Goal: Transaction & Acquisition: Download file/media

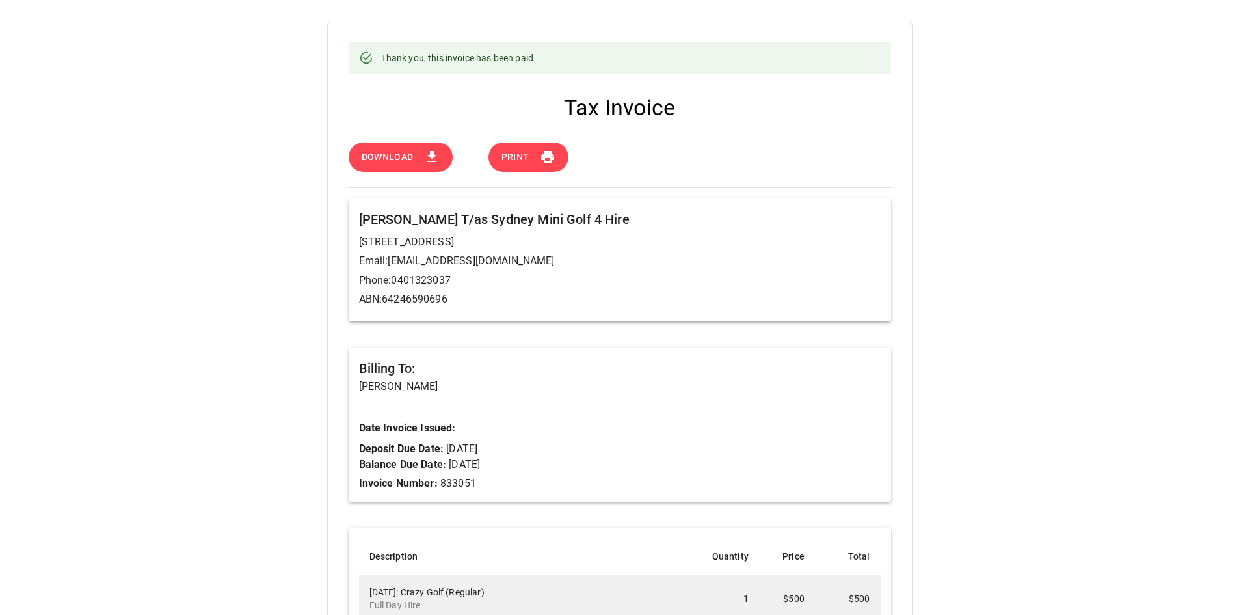
click at [429, 159] on icon at bounding box center [432, 157] width 16 height 16
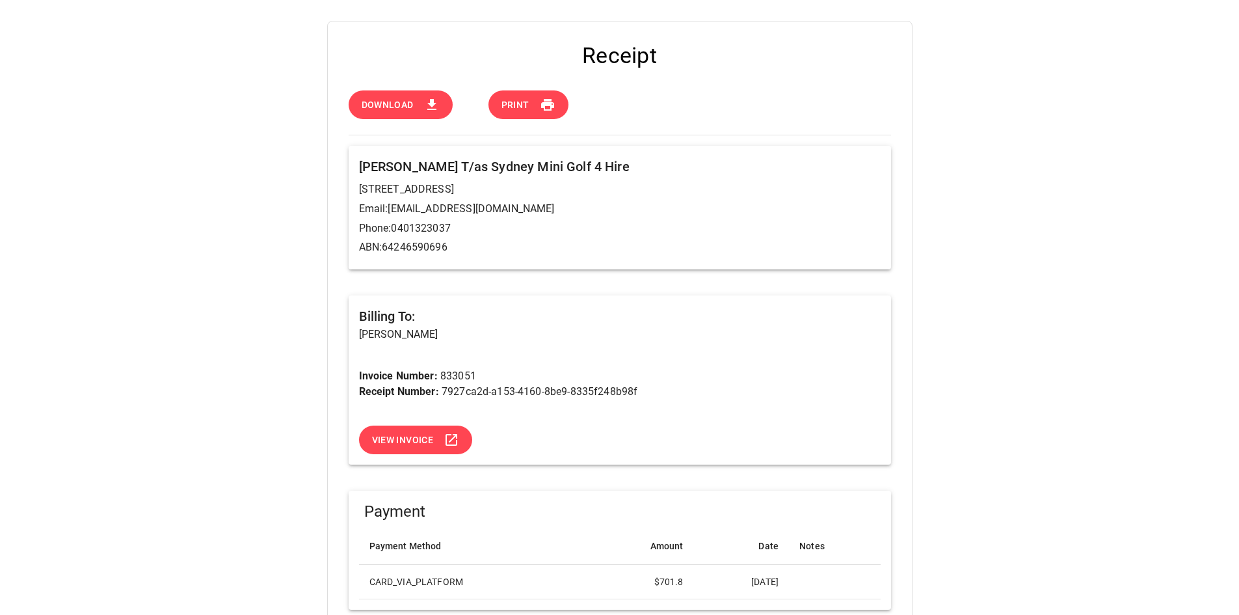
click at [396, 107] on span "Download" at bounding box center [388, 105] width 52 height 16
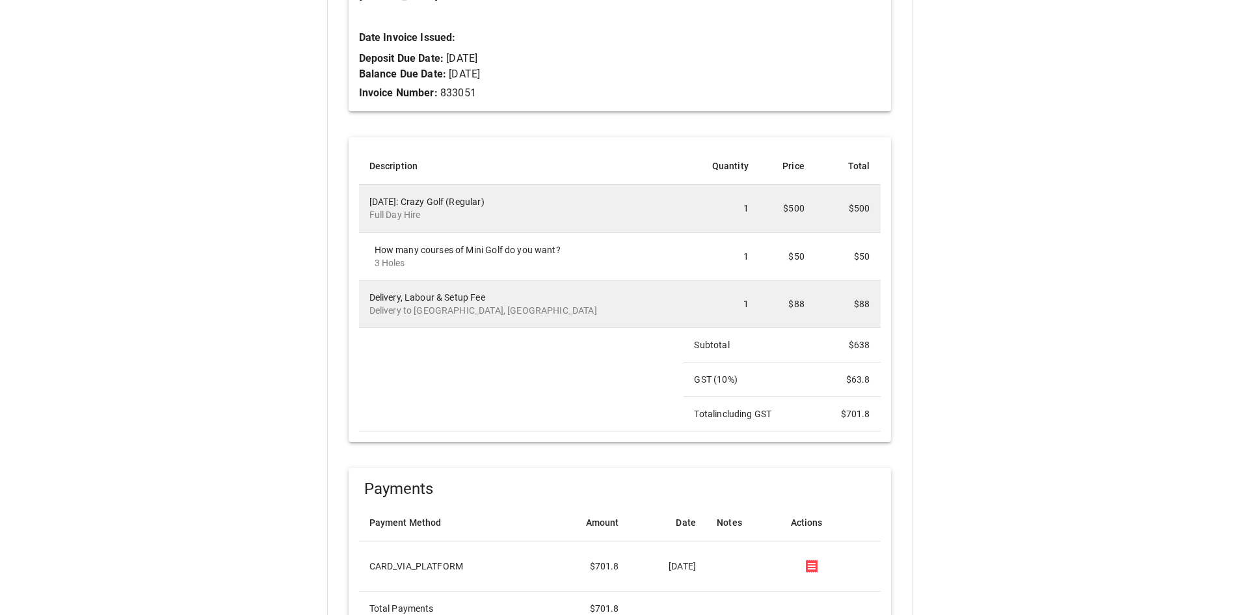
scroll to position [260, 0]
